Goal: Task Accomplishment & Management: Complete application form

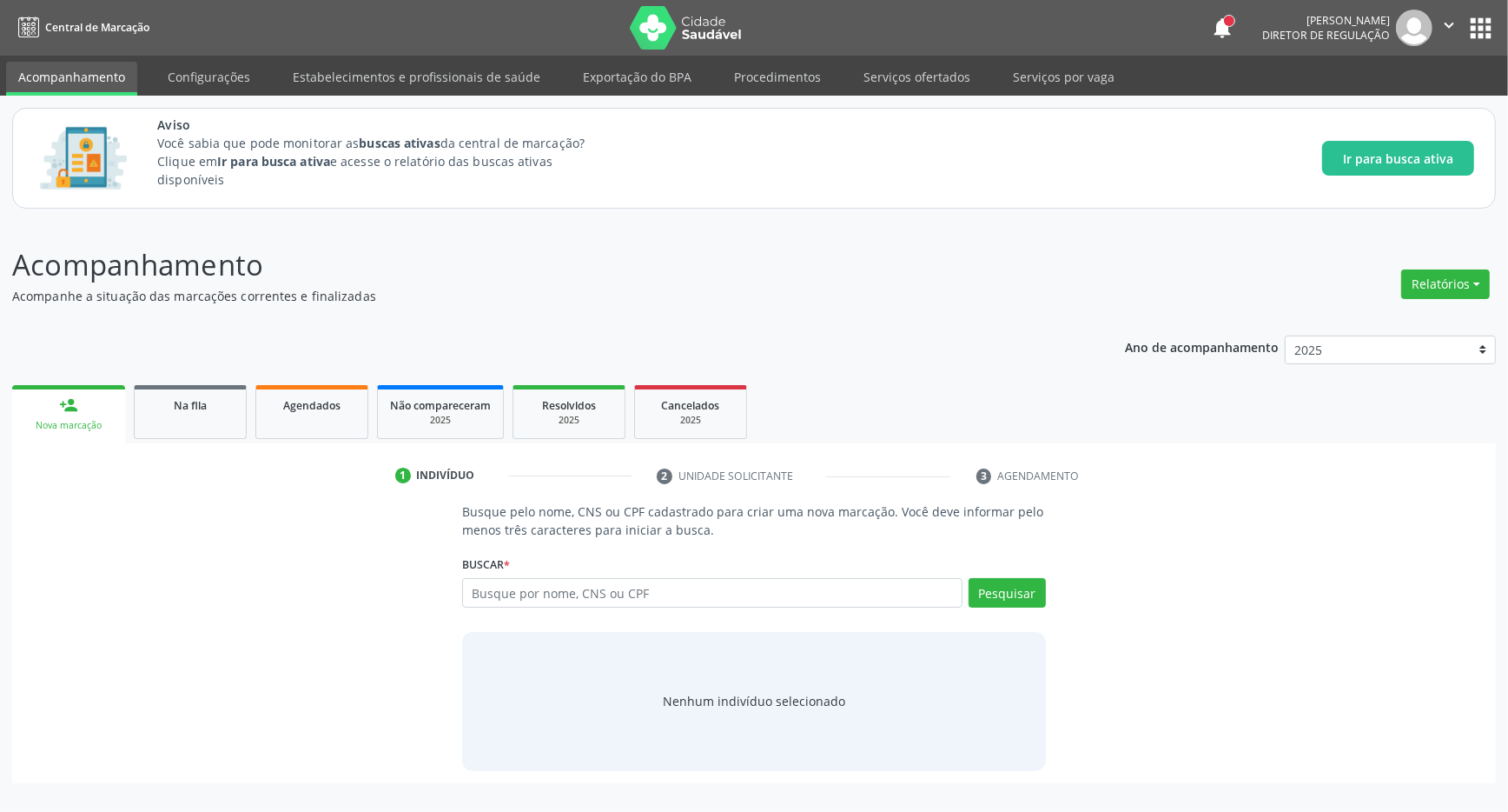
click at [574, 592] on input "text" at bounding box center [712, 593] width 500 height 29
type input "704607636045623"
click at [1015, 606] on button "Pesquisar" at bounding box center [1007, 593] width 77 height 29
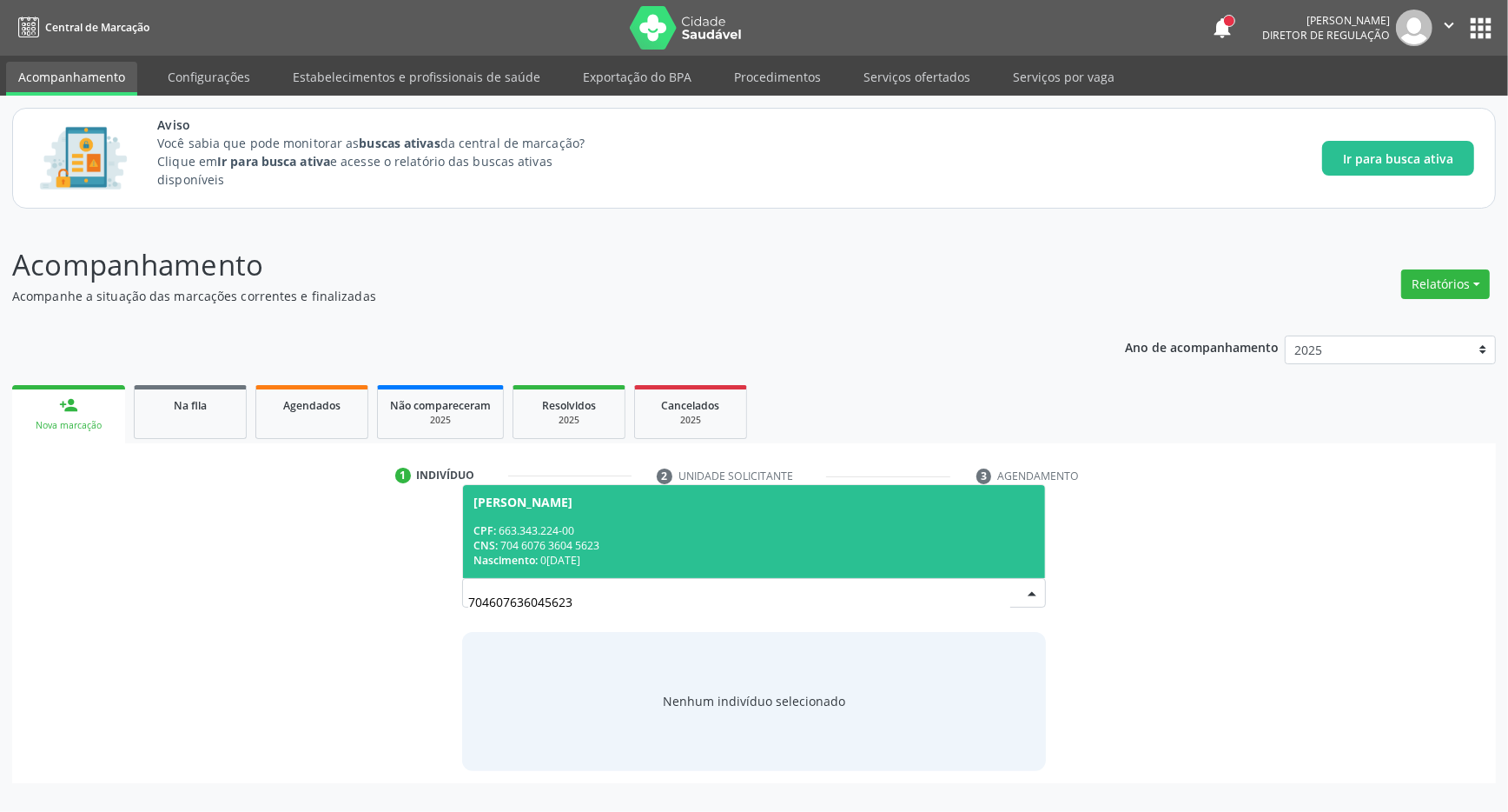
click at [621, 548] on div "CNS: 704 6076 3604 5623" at bounding box center [754, 545] width 561 height 15
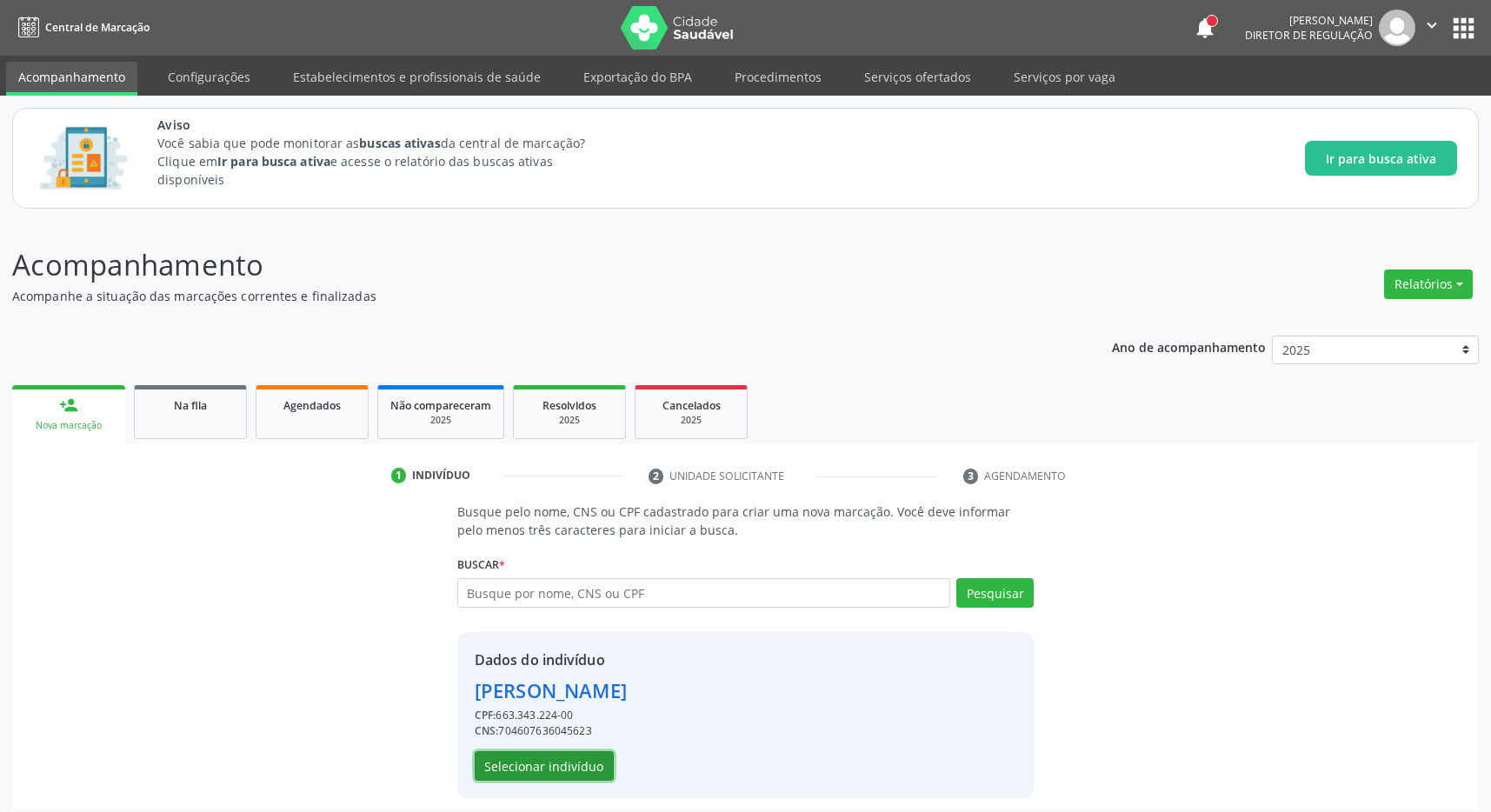
click at [533, 776] on button "Selecionar indivíduo" at bounding box center [544, 765] width 139 height 29
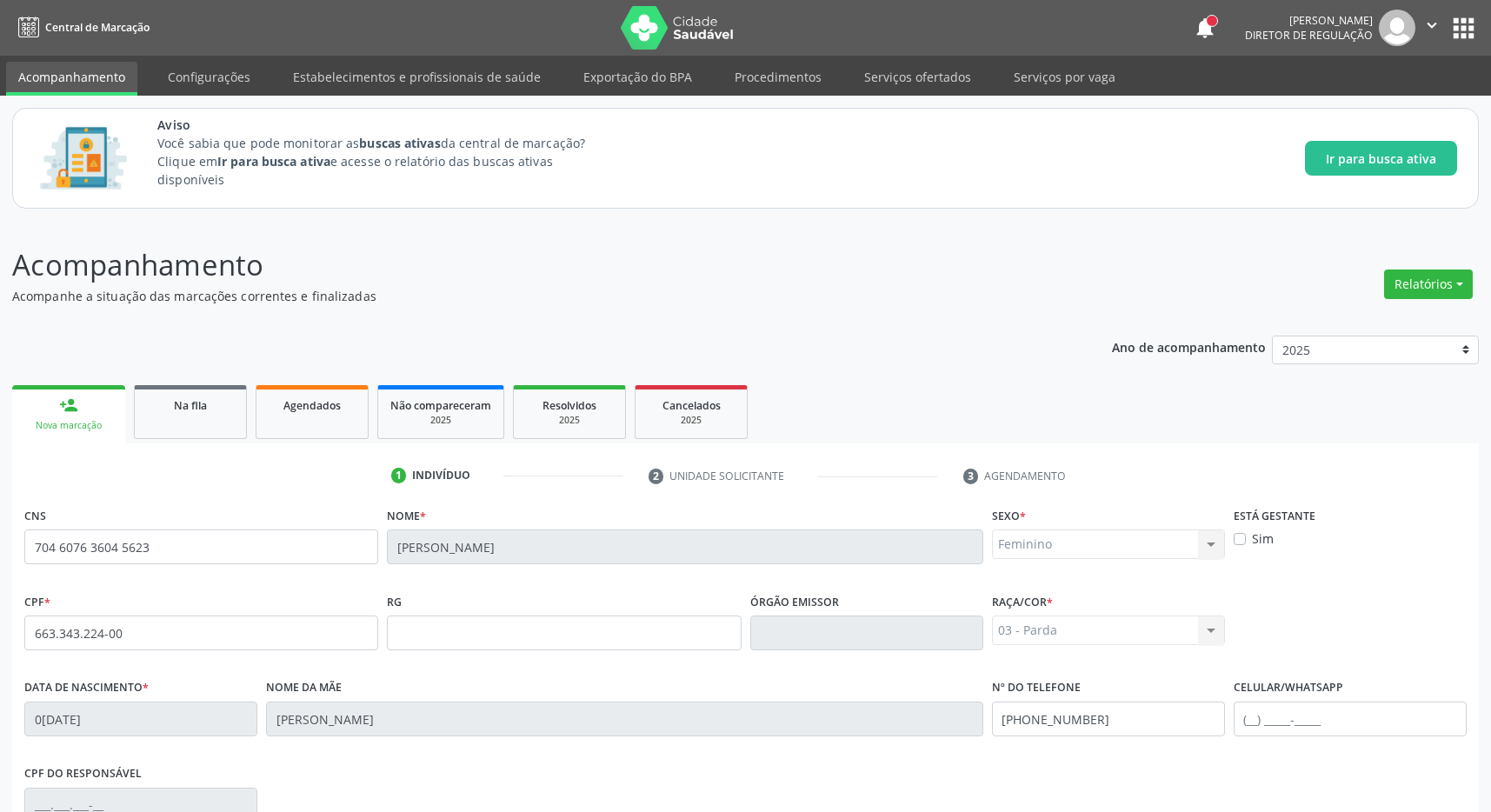
scroll to position [257, 0]
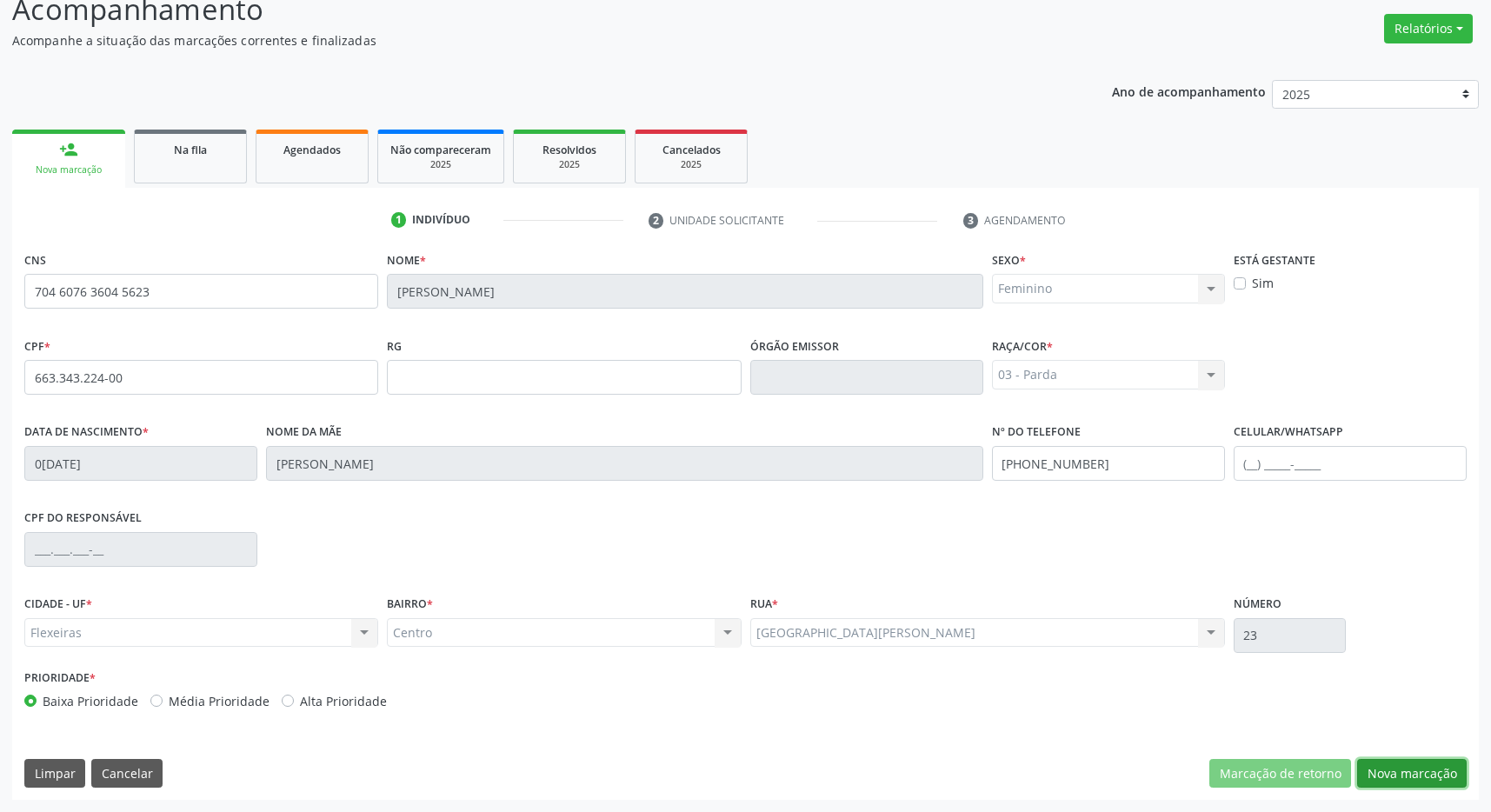
click at [1430, 765] on button "Nova marcação" at bounding box center [1411, 773] width 109 height 29
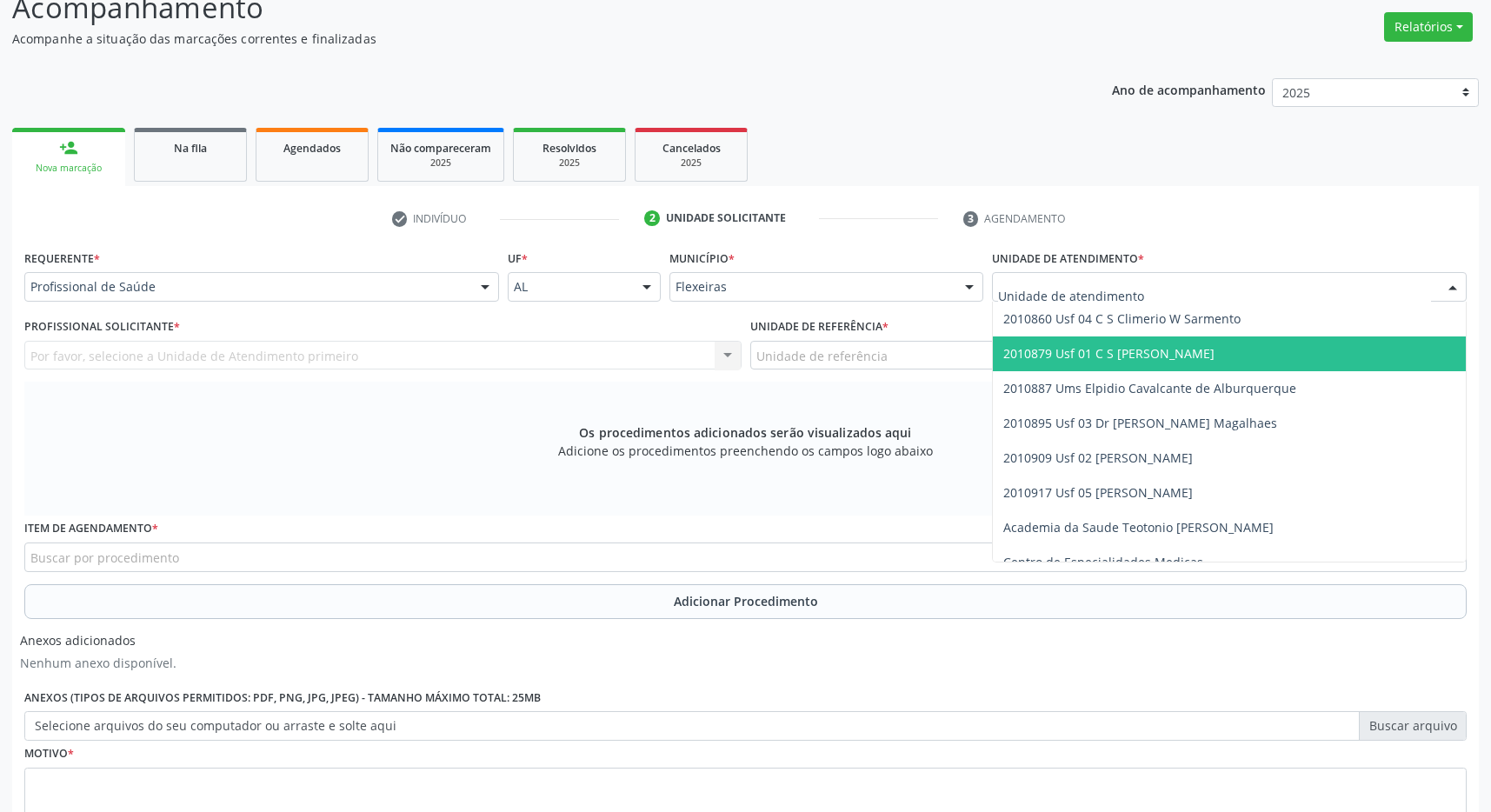
click at [1128, 344] on span "2010879 Usf 01 C S [PERSON_NAME]" at bounding box center [1229, 354] width 473 height 35
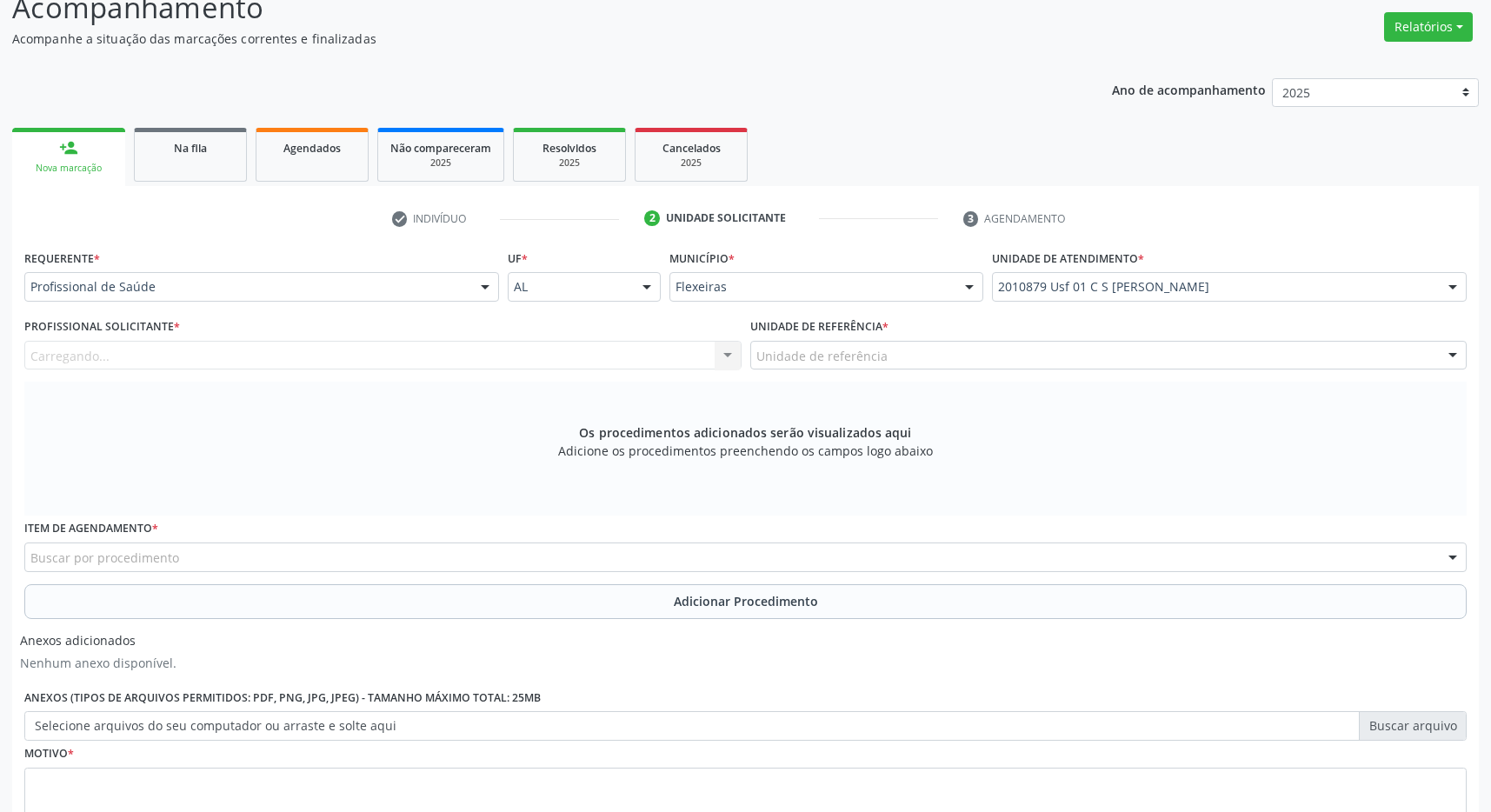
click at [1135, 356] on div "Unidade de referência" at bounding box center [1108, 355] width 717 height 29
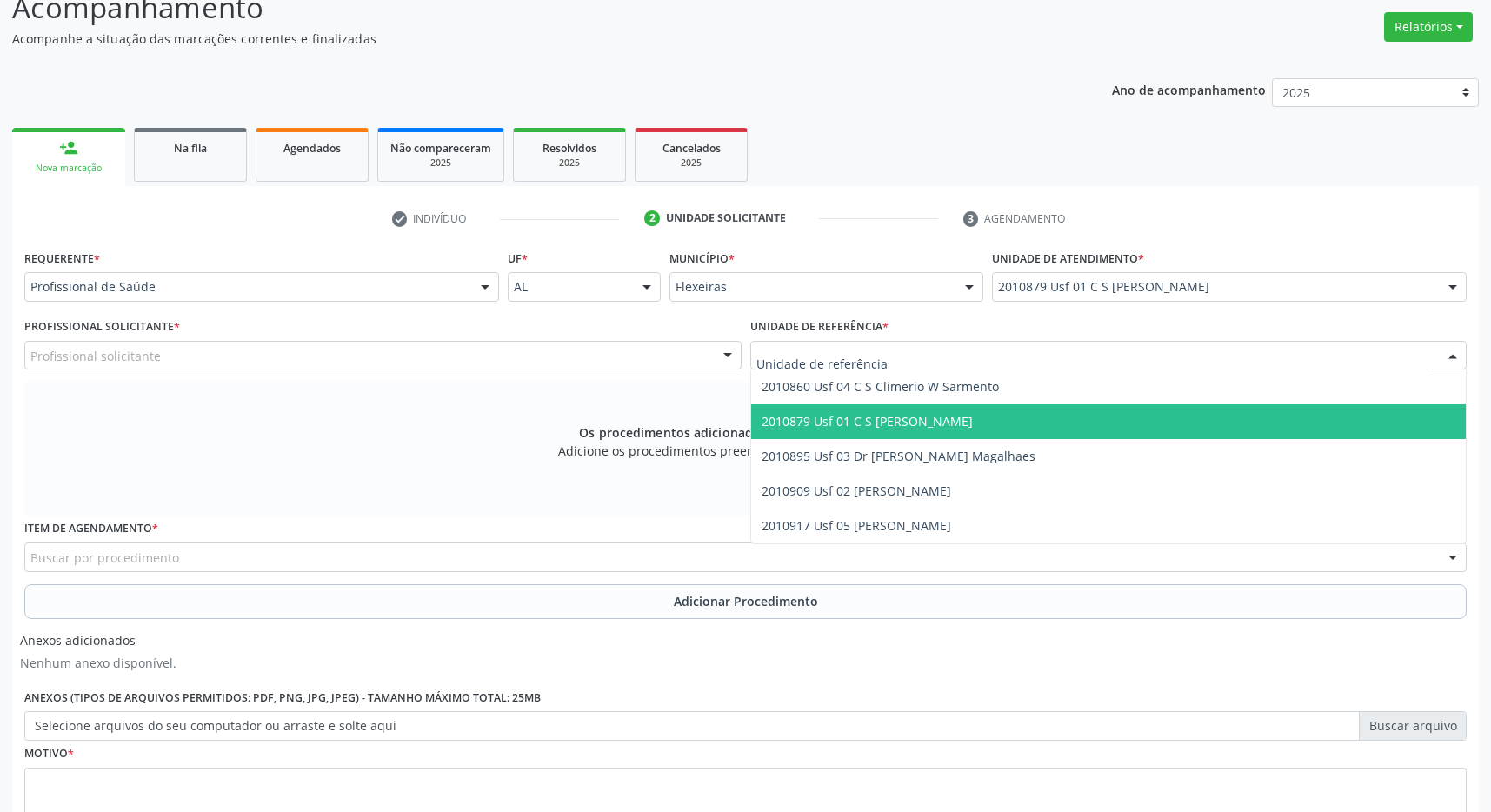
click at [1126, 416] on span "2010879 Usf 01 C S [PERSON_NAME]" at bounding box center [1109, 421] width 716 height 35
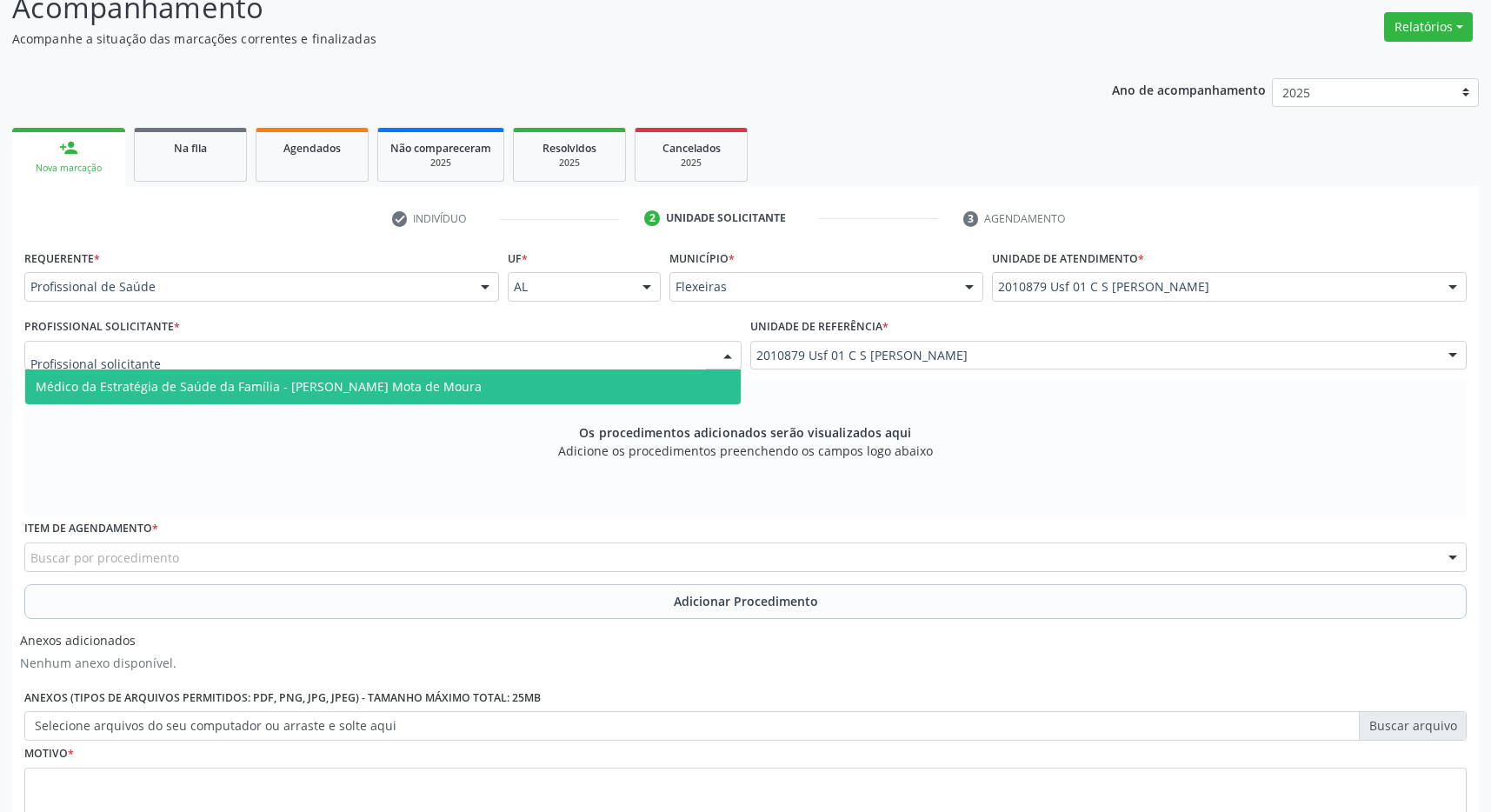
click at [695, 364] on div at bounding box center [382, 355] width 717 height 29
click at [652, 374] on span "Médico da Estratégia de Saúde da Família - [PERSON_NAME] Mota de Moura" at bounding box center [383, 387] width 716 height 35
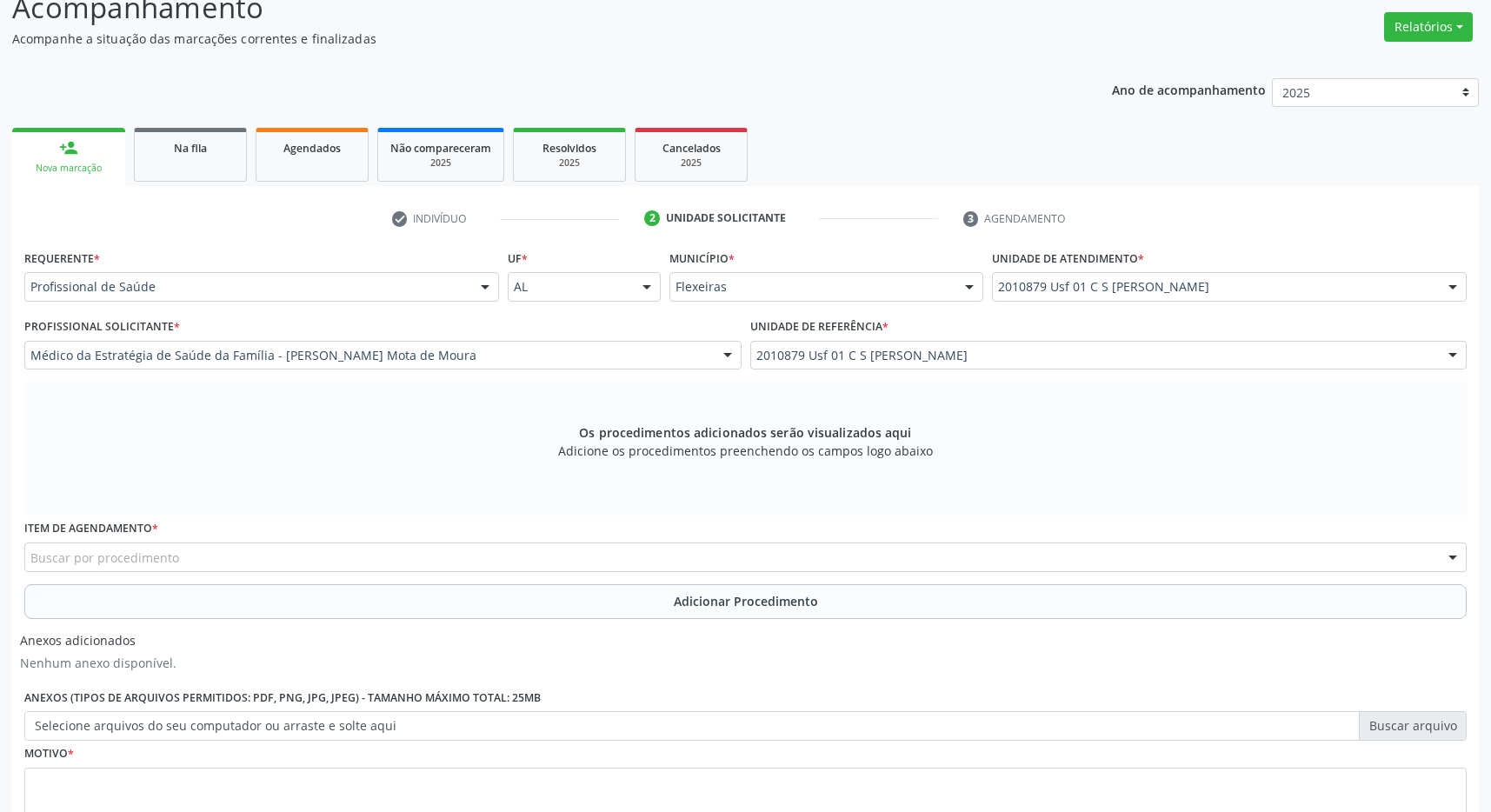
click at [522, 557] on div "Buscar por procedimento" at bounding box center [745, 557] width 1442 height 29
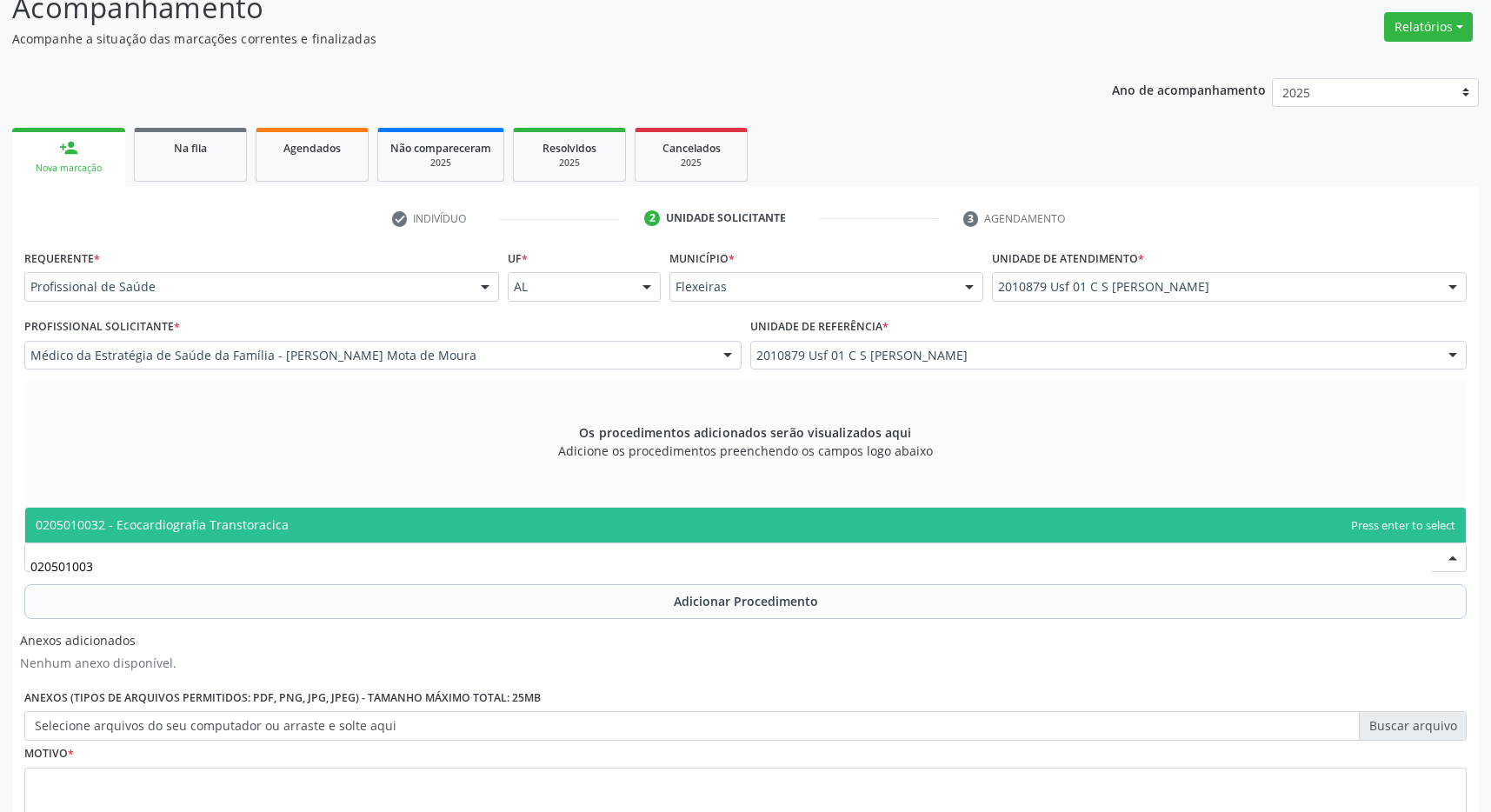
type input "0205010032"
click at [399, 516] on span "0205010032 - Ecocardiografia Transtoracica" at bounding box center [745, 525] width 1440 height 35
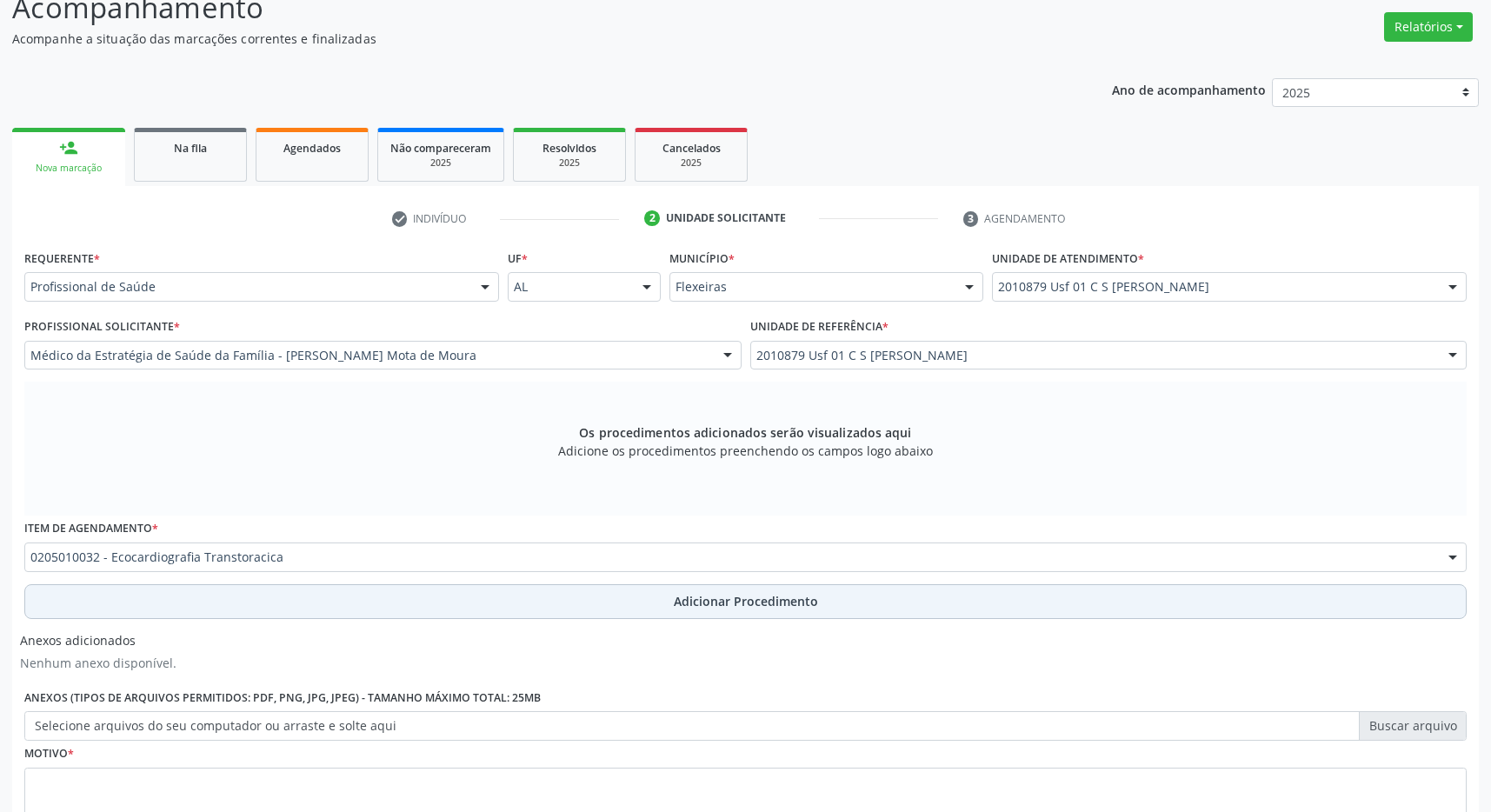
click at [577, 590] on button "Adicionar Procedimento" at bounding box center [745, 601] width 1442 height 35
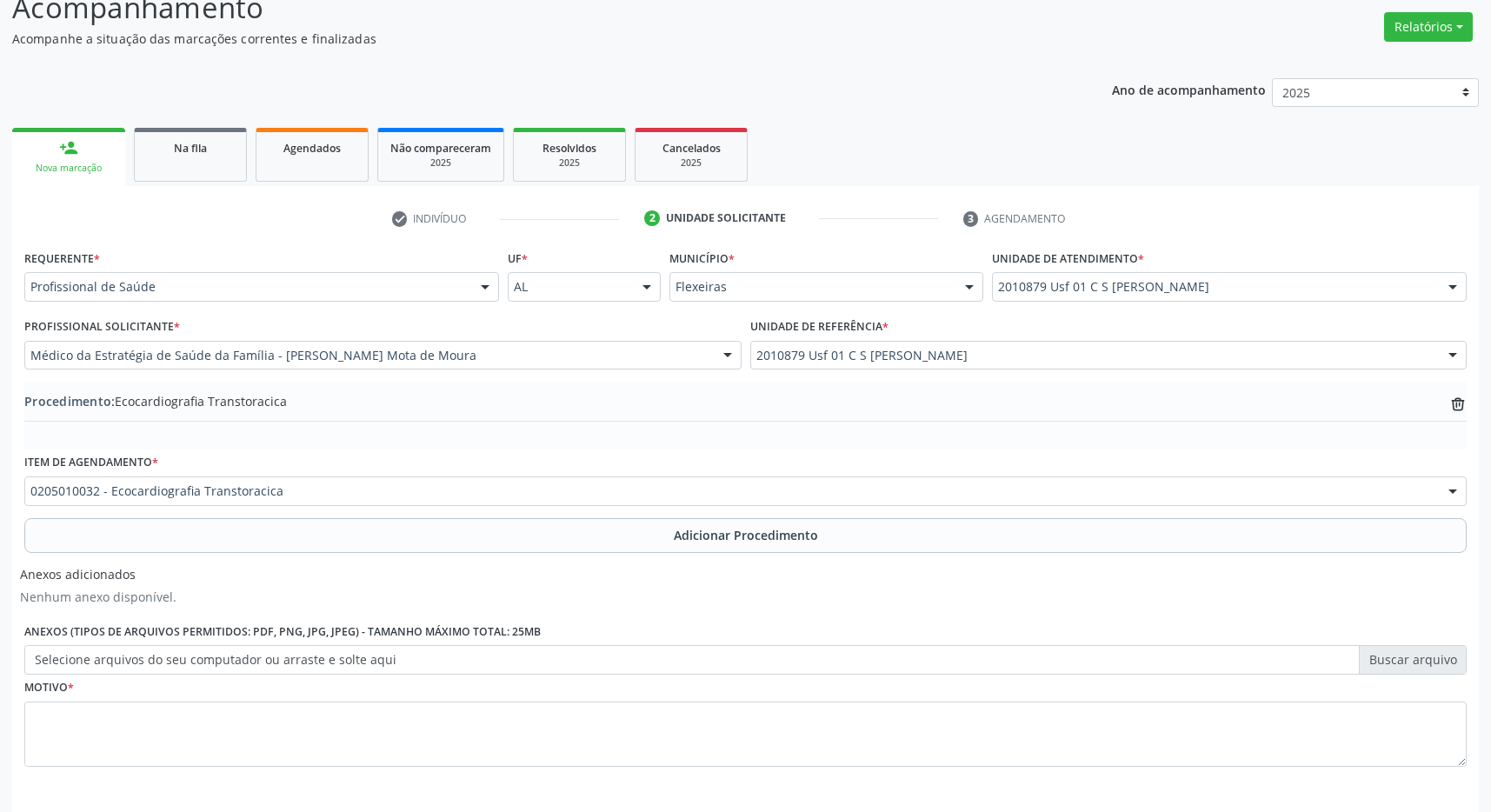
scroll to position [1, 0]
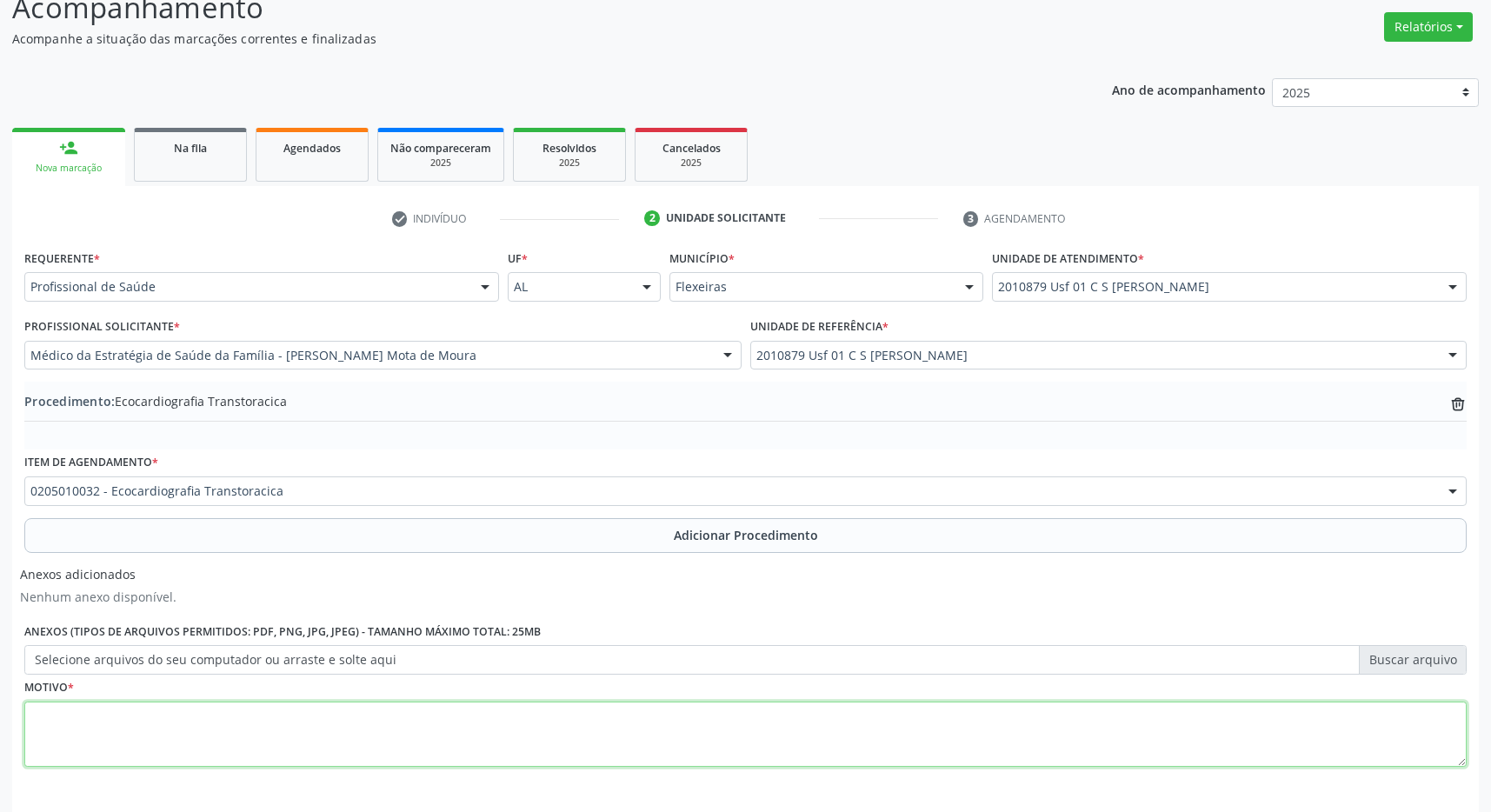
click at [463, 732] on textarea at bounding box center [745, 734] width 1442 height 66
type textarea "p"
type textarea "pré operatório de [MEDICAL_DATA]"
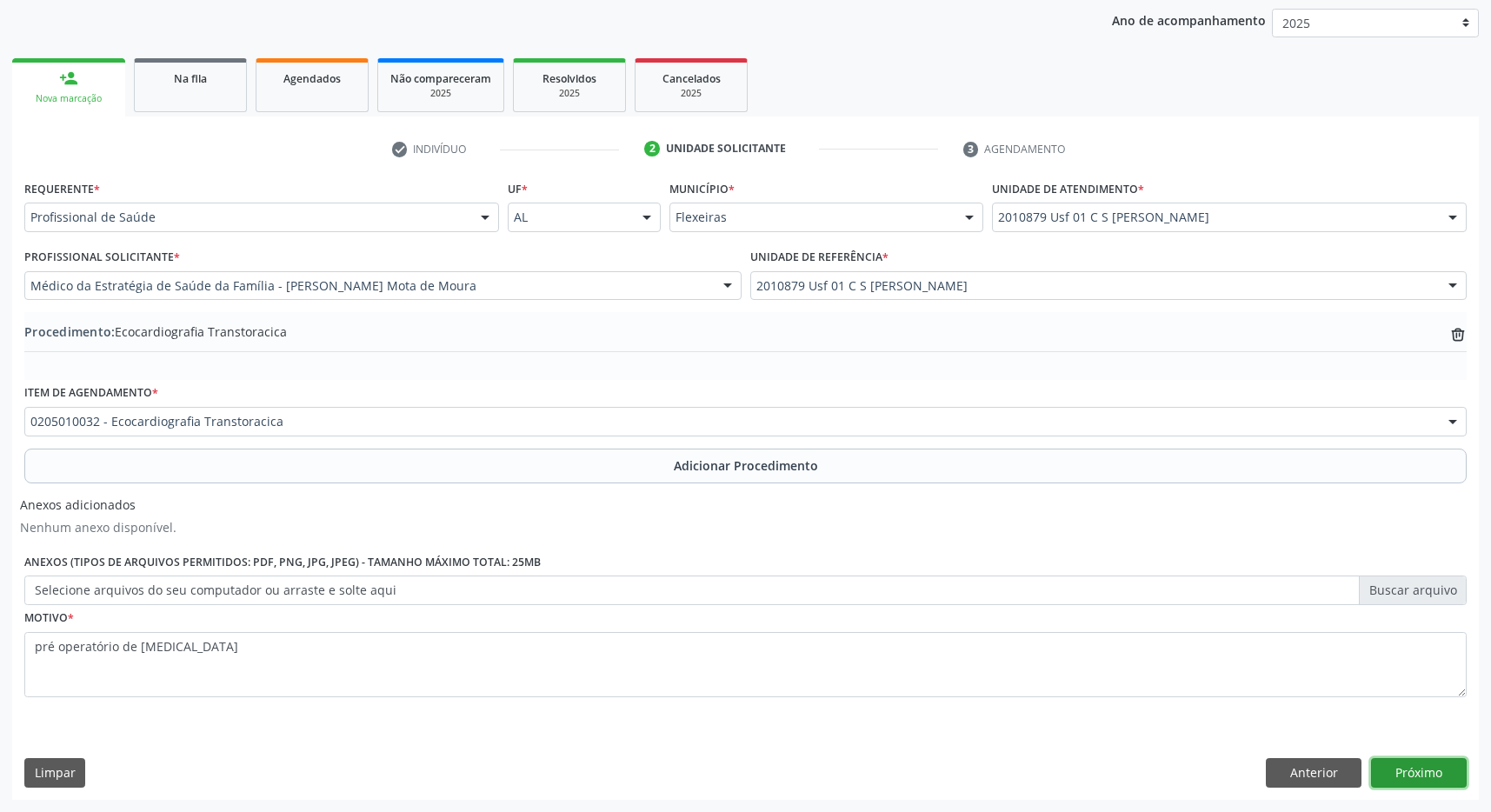
click at [1451, 772] on button "Próximo" at bounding box center [1419, 772] width 96 height 29
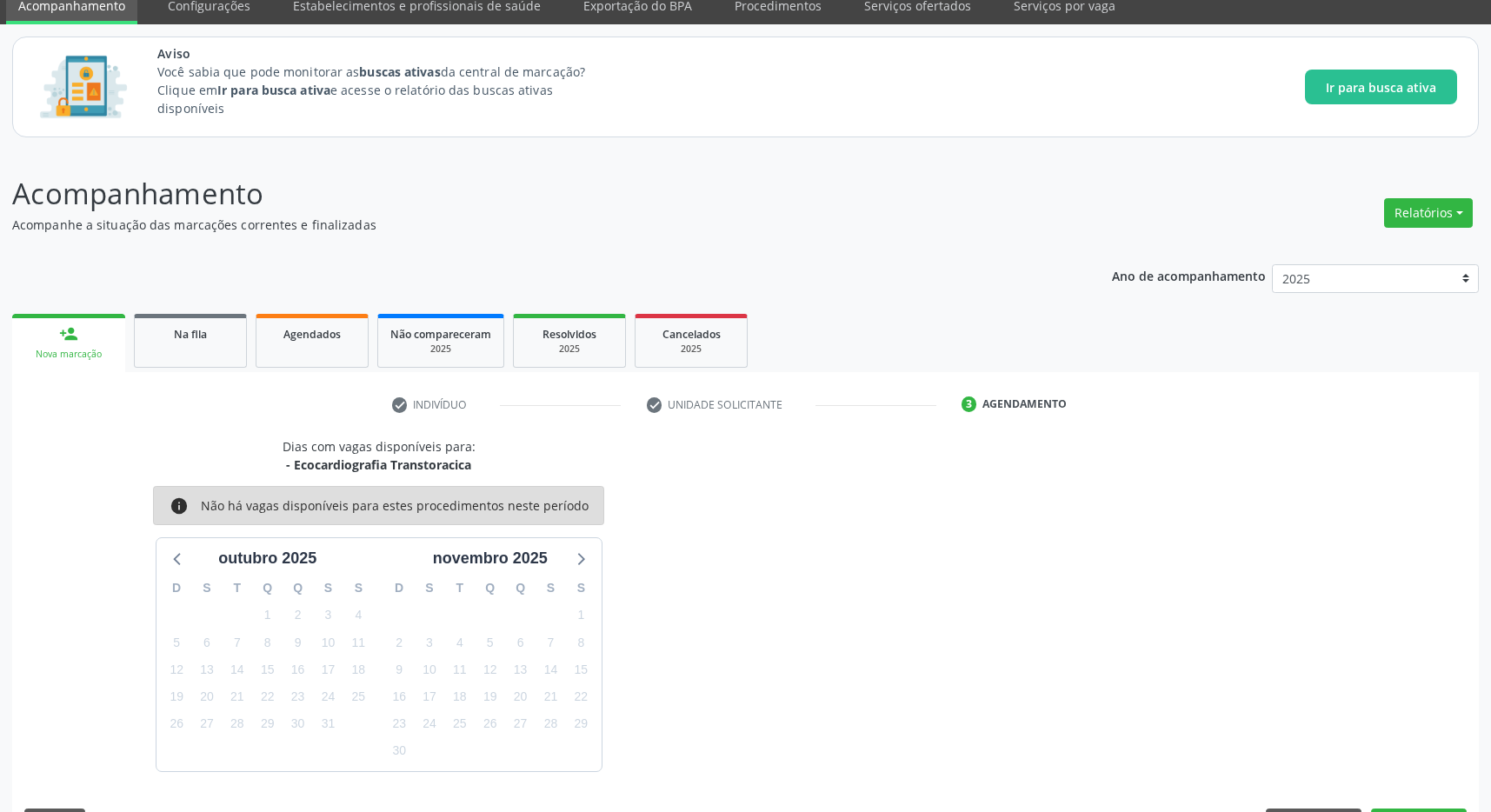
scroll to position [123, 0]
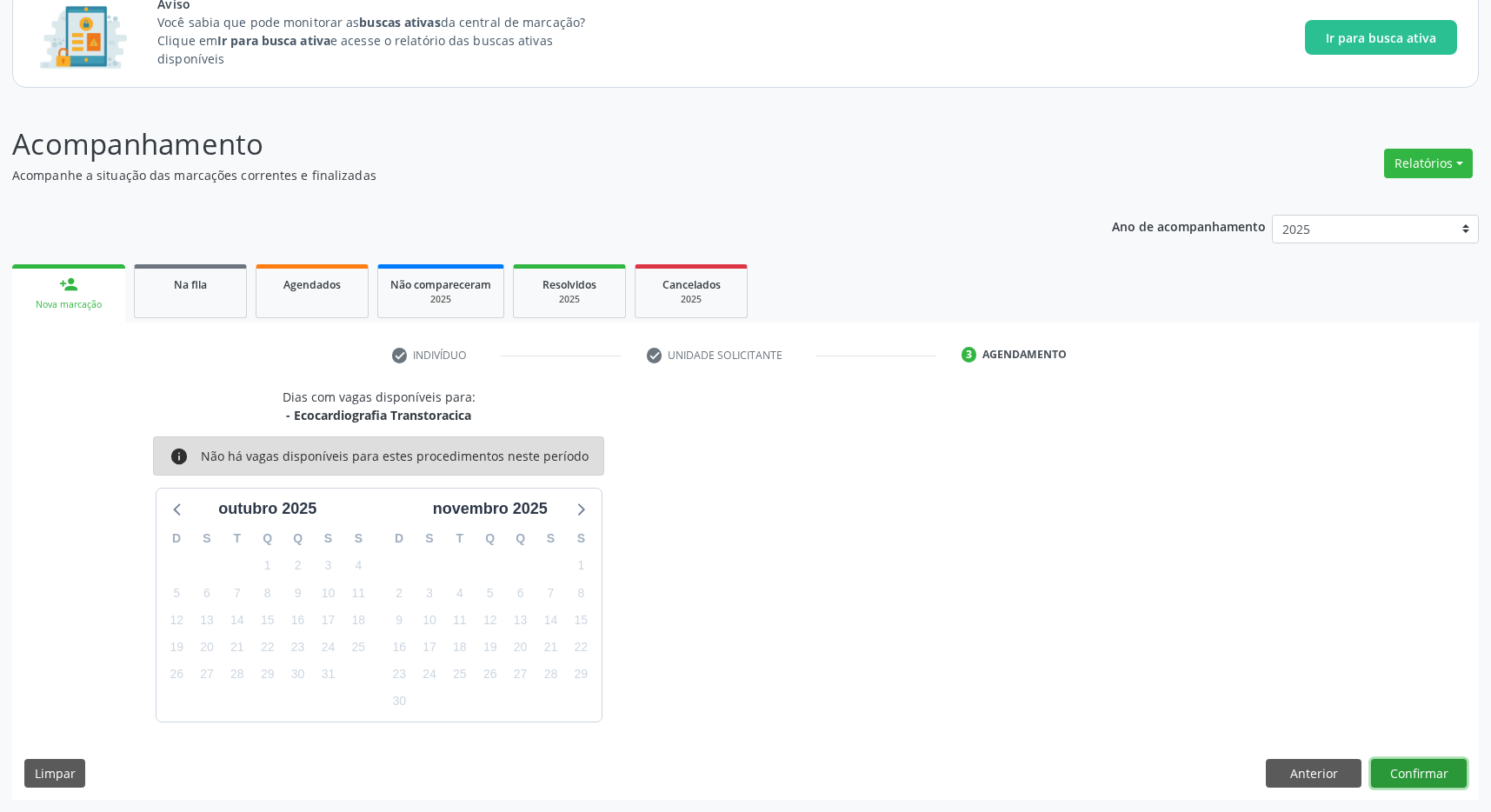
click at [1407, 759] on button "Confirmar" at bounding box center [1419, 773] width 96 height 29
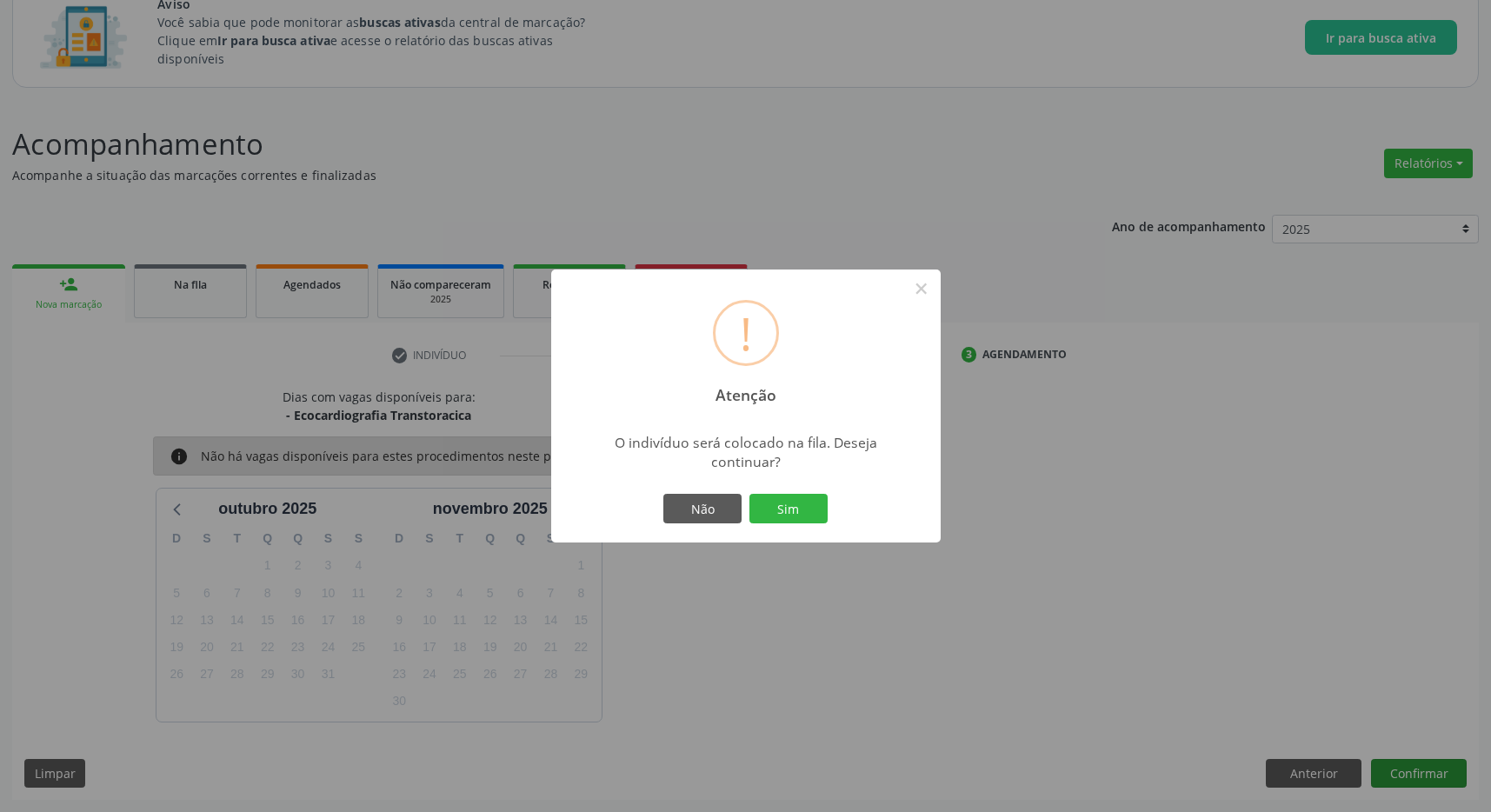
click at [1409, 764] on div "! Atenção × O indivíduo será colocado na fila. Deseja continuar? Não Sim" at bounding box center [745, 406] width 1491 height 812
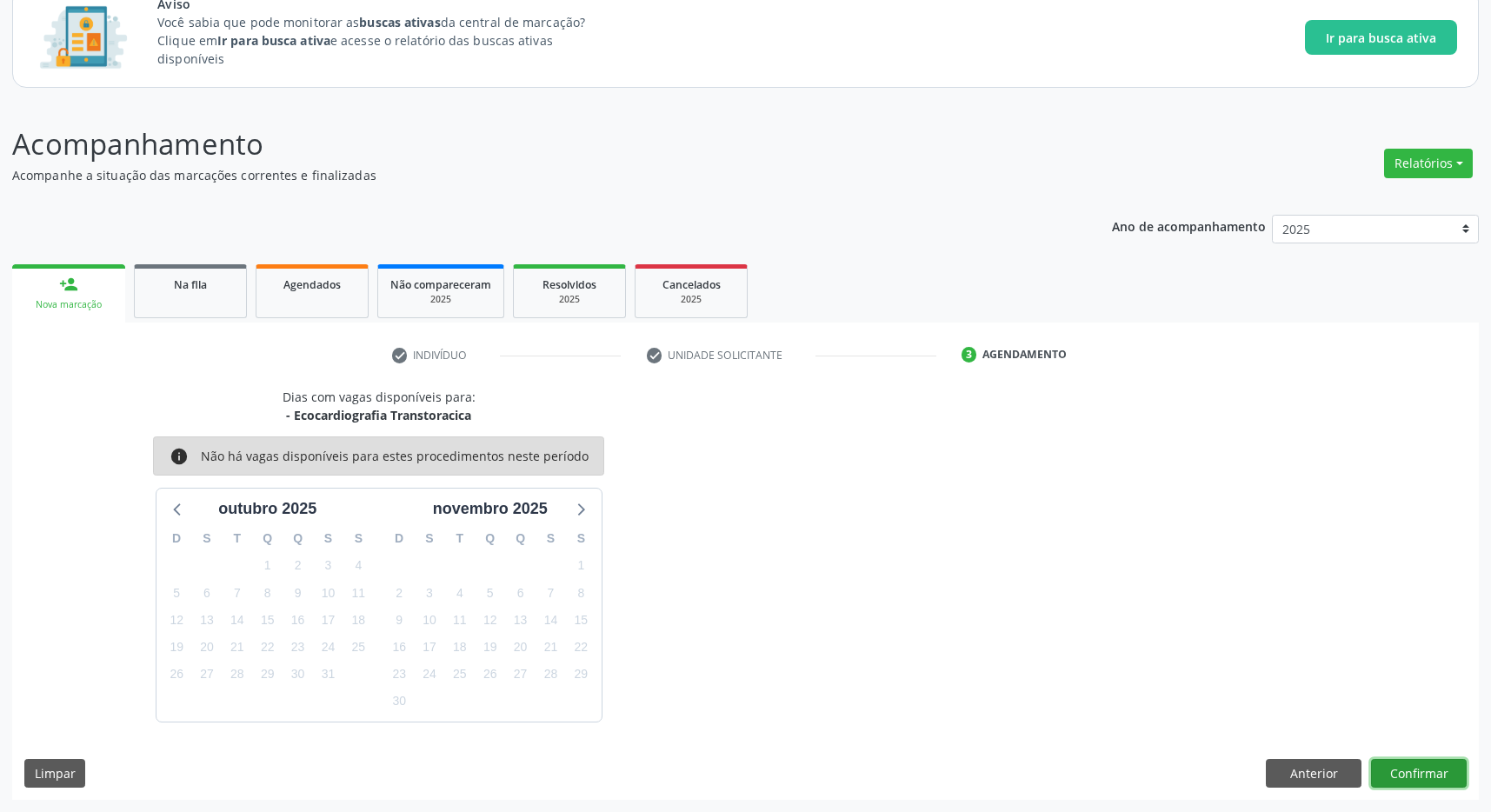
click at [1436, 773] on button "Confirmar" at bounding box center [1419, 773] width 96 height 29
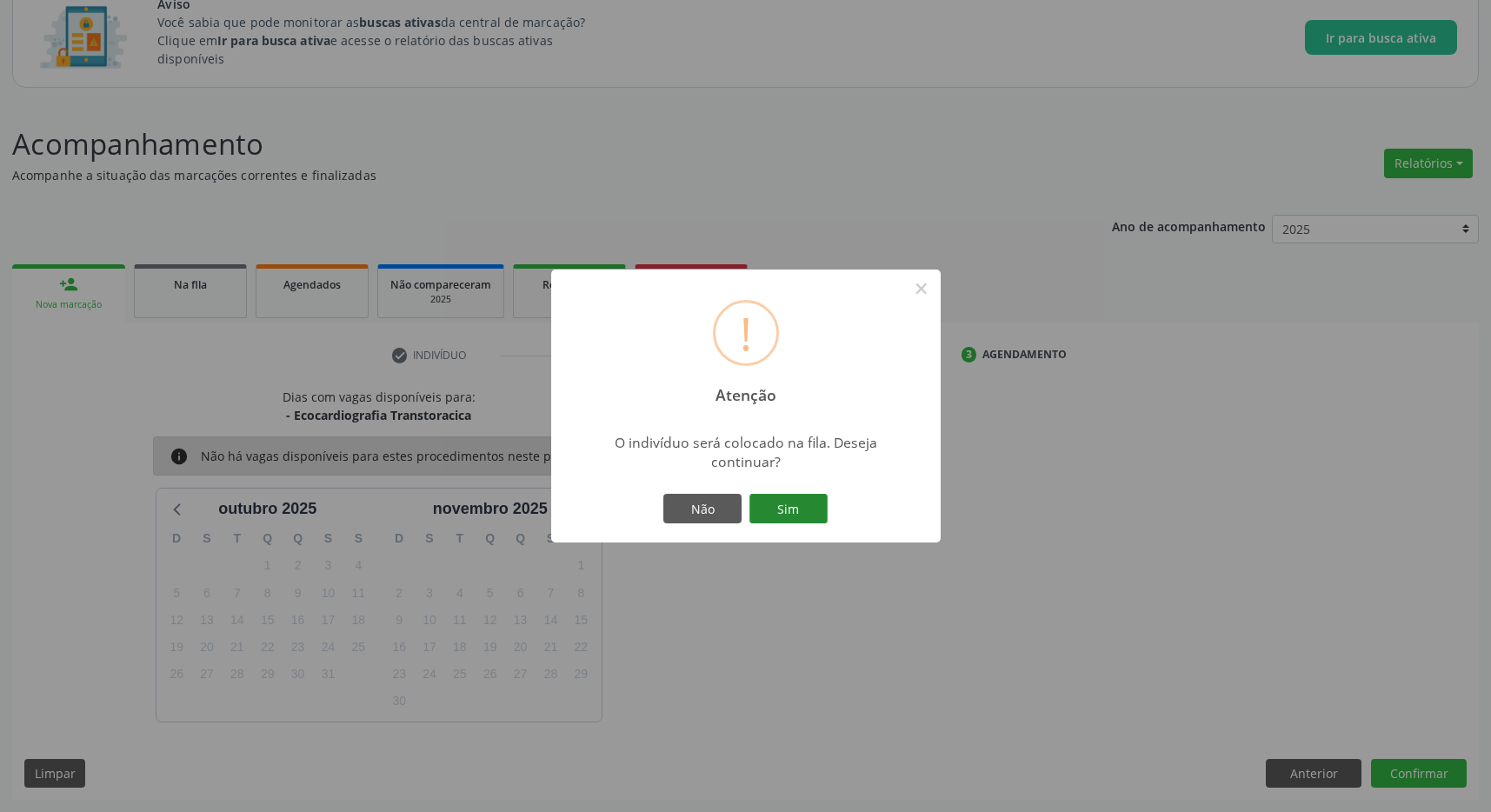
click at [779, 508] on button "Sim" at bounding box center [788, 508] width 78 height 29
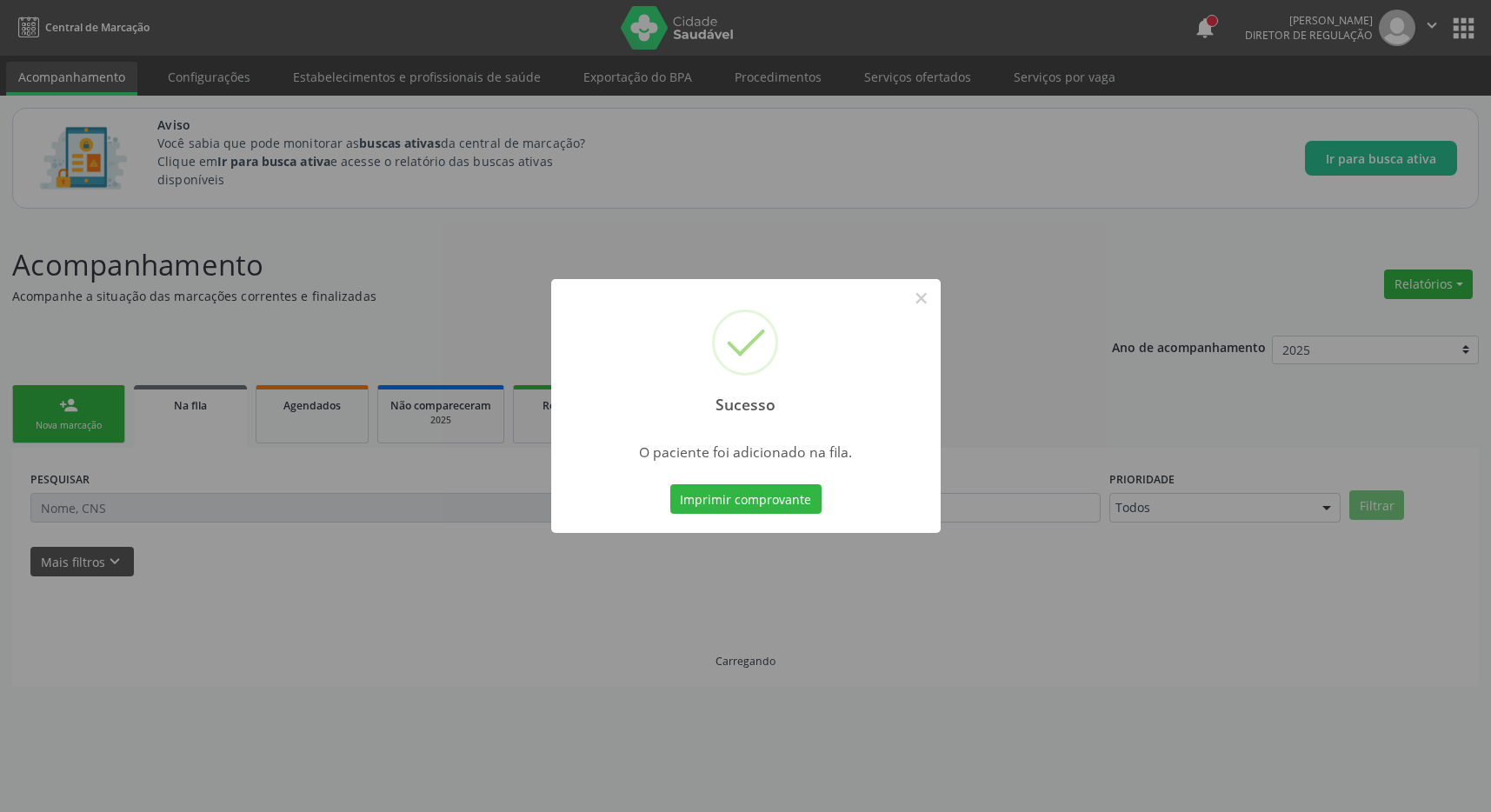
scroll to position [0, 0]
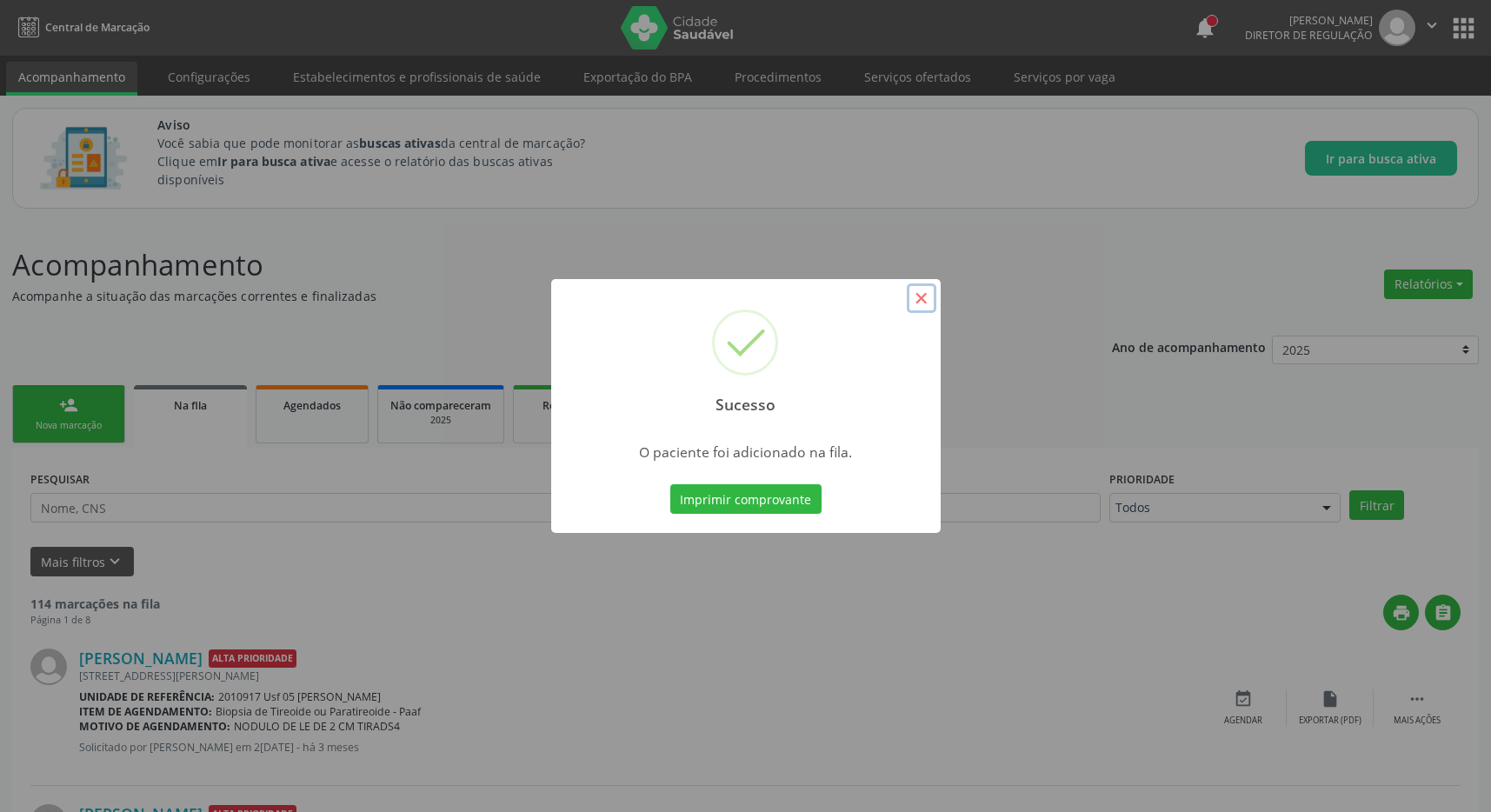
click at [920, 308] on button "×" at bounding box center [922, 298] width 29 height 29
